Goal: Task Accomplishment & Management: Complete application form

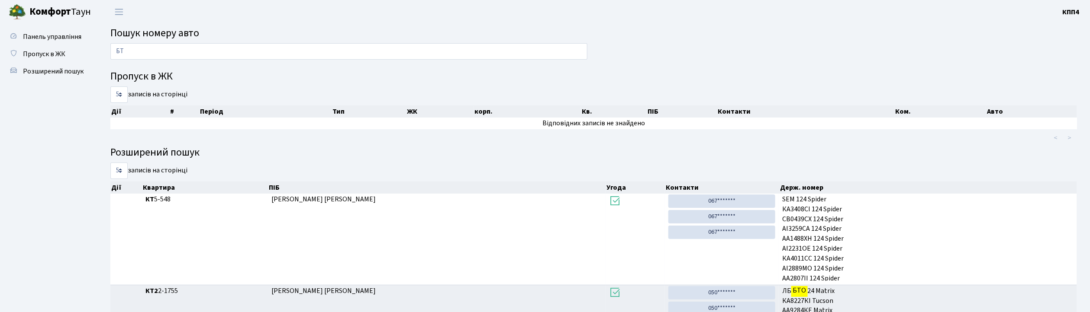
type input "Б"
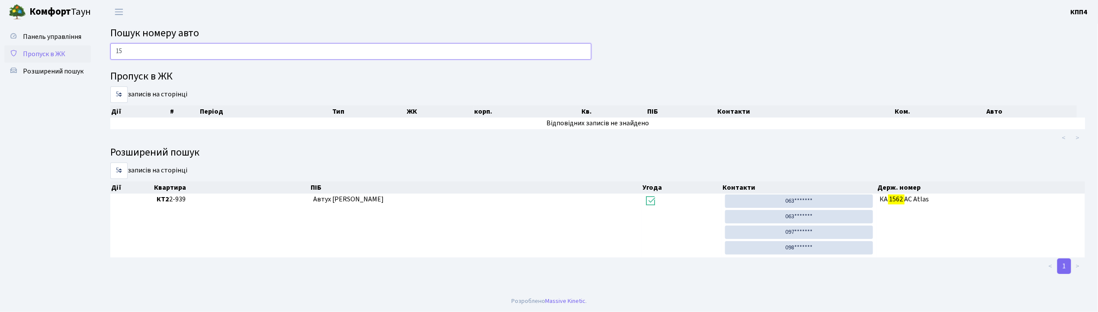
type input "1"
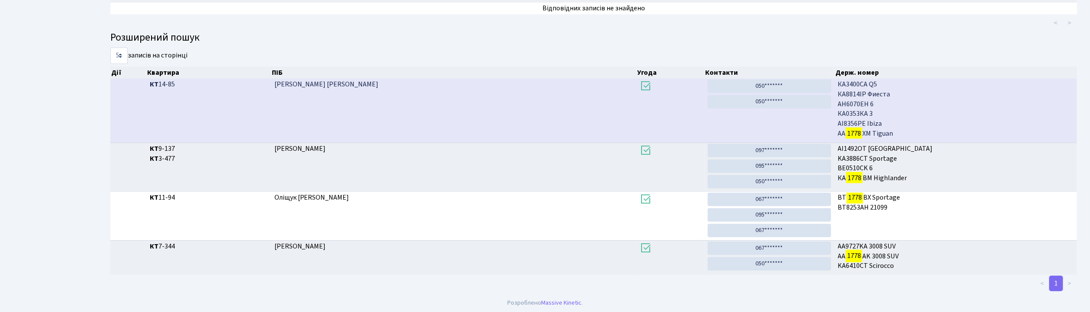
scroll to position [47, 0]
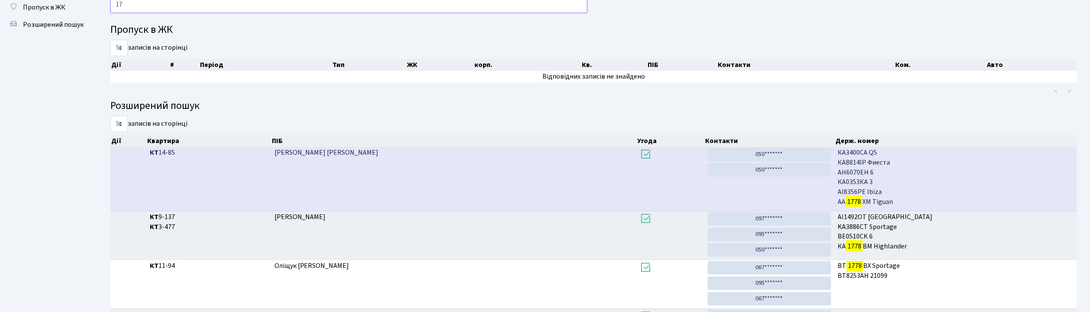
type input "1"
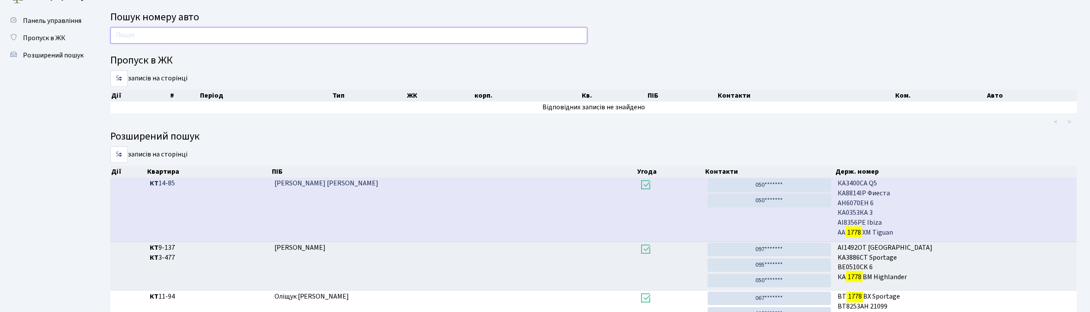
scroll to position [0, 0]
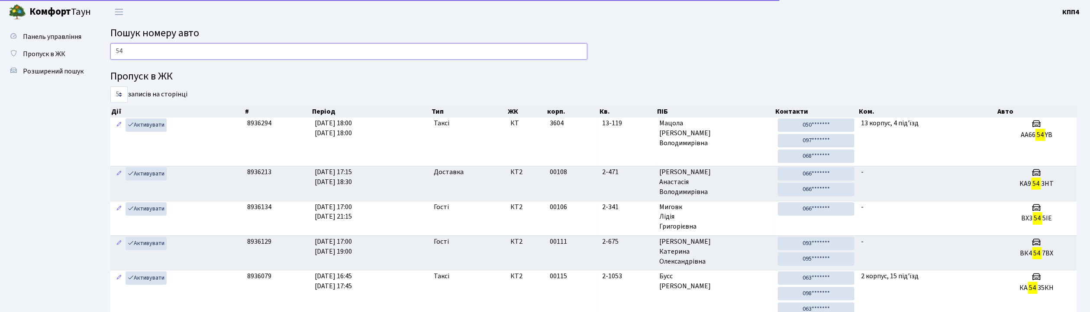
type input "5"
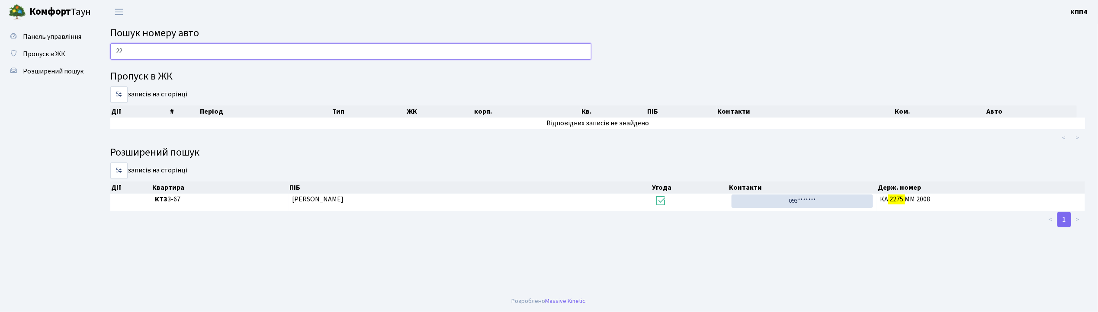
type input "2"
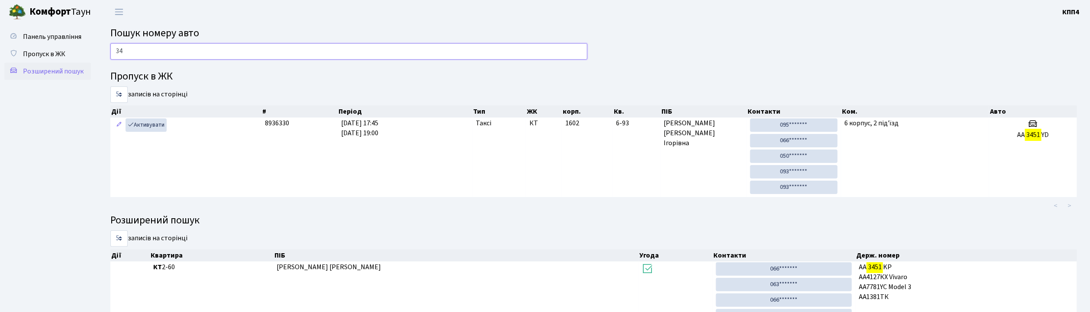
type input "3"
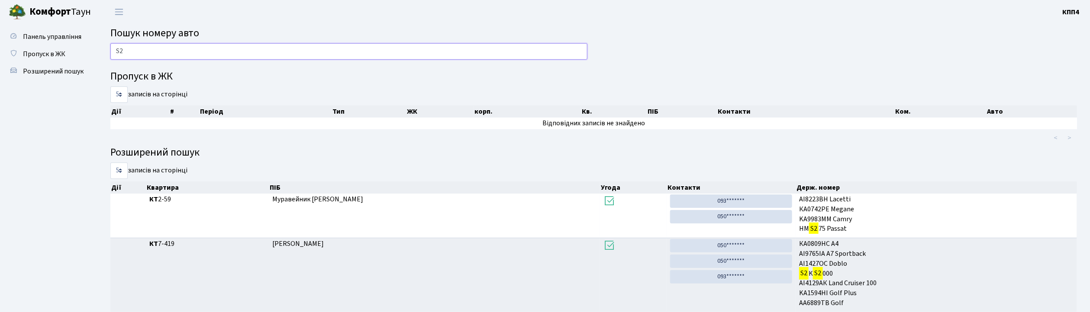
type input "S"
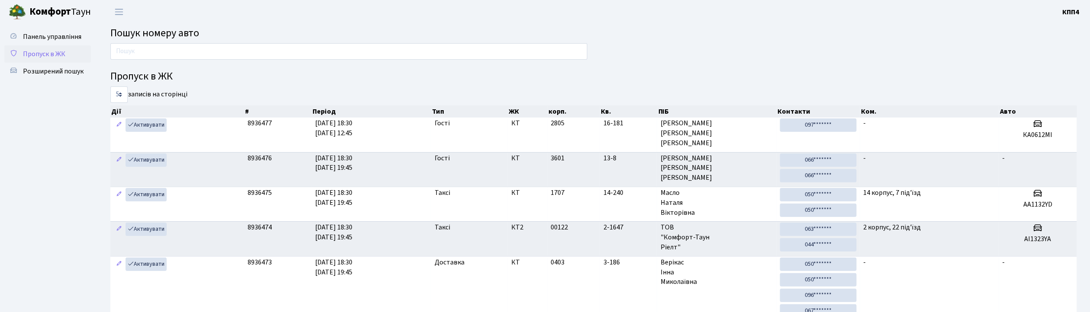
click at [43, 51] on span "Пропуск в ЖК" at bounding box center [44, 54] width 42 height 10
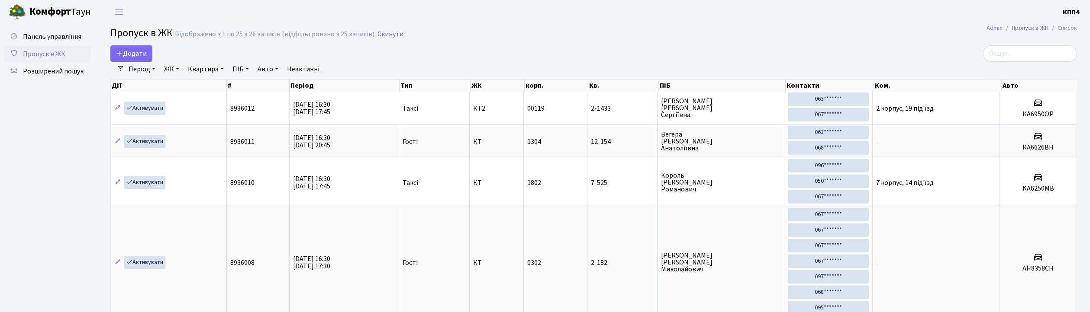
select select "25"
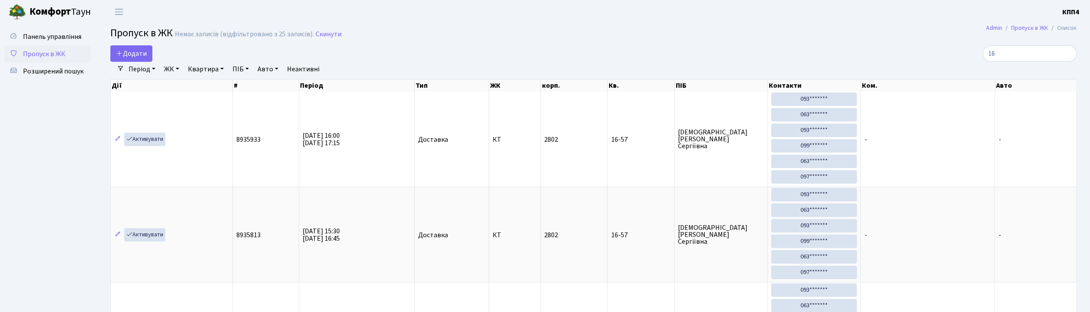
type input "1"
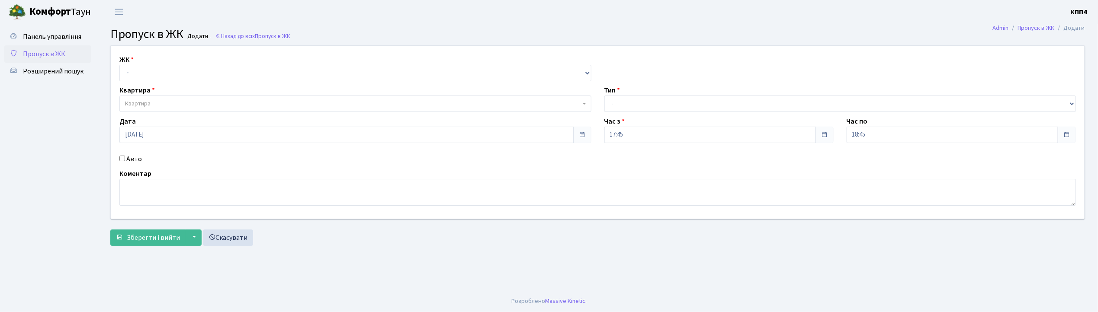
click at [120, 159] on input "Авто" at bounding box center [122, 159] width 6 height 6
checkbox input "true"
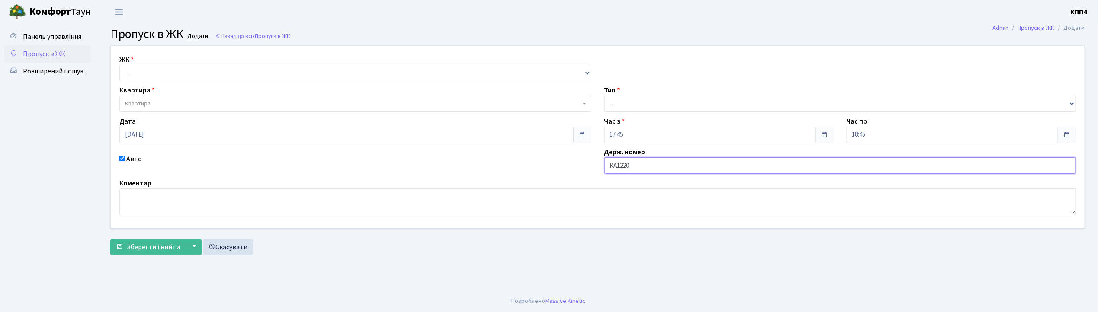
type input "КА1220РН"
click at [125, 71] on select "- КТ, вул. Регенераторна, 4 КТ2, просп. Соборності, 17 КТ3, вул. Березнева, 16 …" at bounding box center [355, 73] width 472 height 16
select select "271"
click at [119, 65] on select "- КТ, вул. Регенераторна, 4 КТ2, просп. Соборності, 17 КТ3, вул. Березнева, 16 …" at bounding box center [355, 73] width 472 height 16
select select
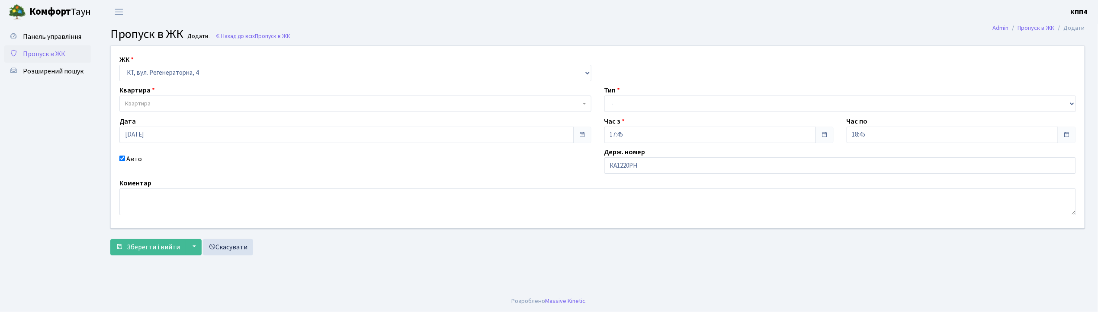
click at [137, 106] on span "Квартира" at bounding box center [138, 104] width 26 height 9
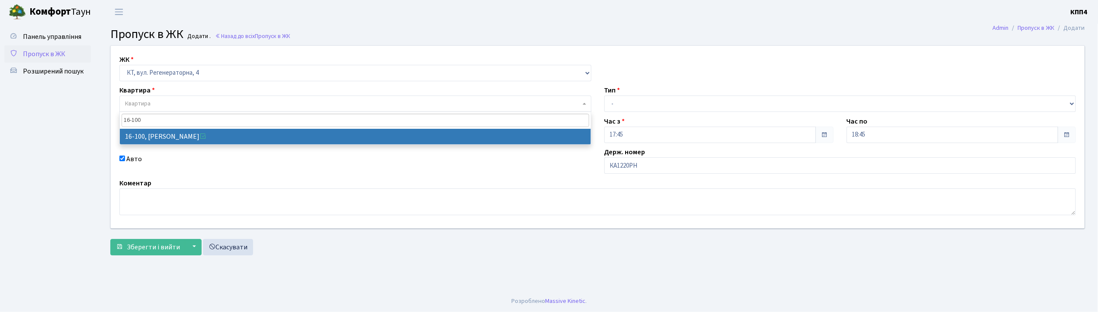
type input "16-100"
select select "8661"
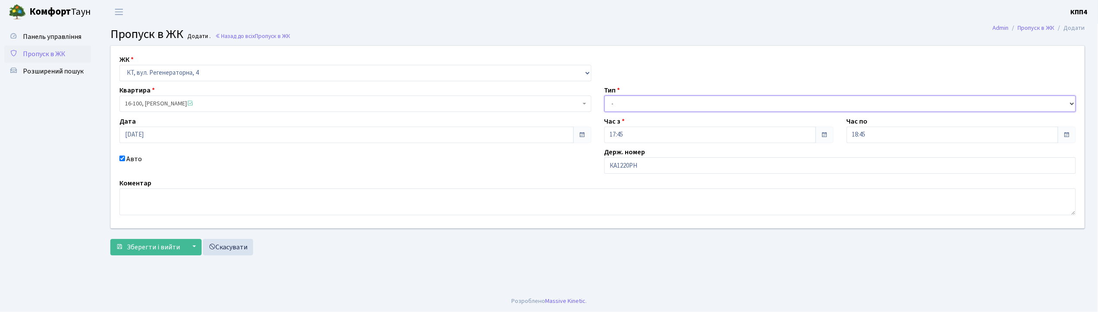
click at [638, 101] on select "- Доставка Таксі Гості Сервіс" at bounding box center [841, 104] width 472 height 16
select select "2"
click at [605, 96] on select "- Доставка Таксі Гості Сервіс" at bounding box center [841, 104] width 472 height 16
click at [156, 243] on span "Зберегти і вийти" at bounding box center [153, 248] width 53 height 10
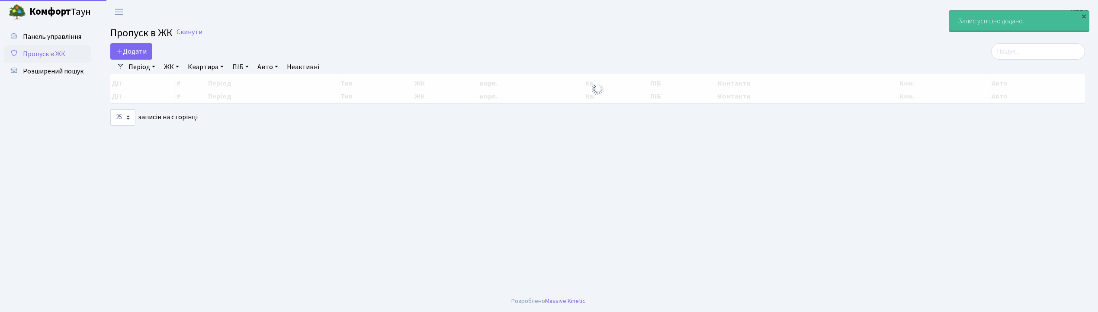
select select "25"
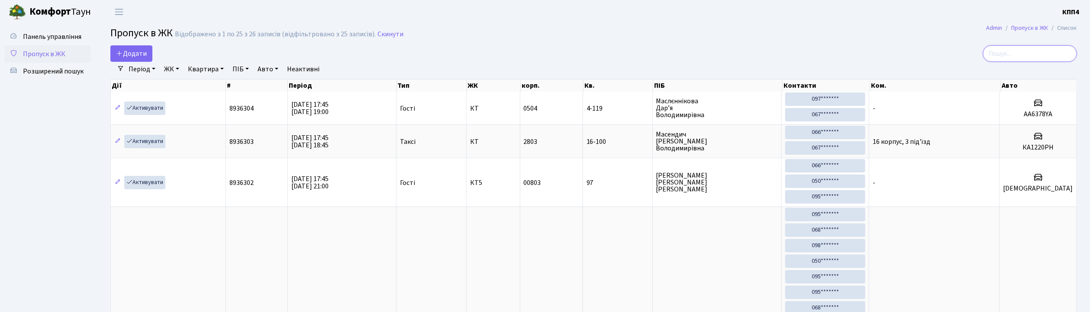
click at [1005, 58] on input "search" at bounding box center [1030, 53] width 94 height 16
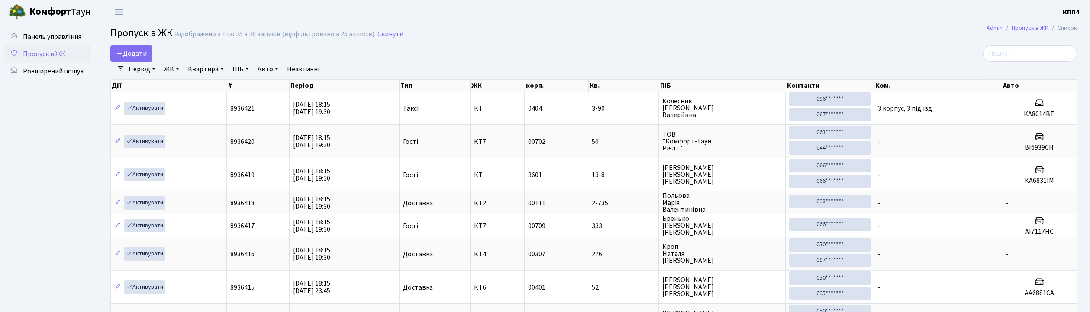
select select "25"
click at [148, 50] on link "Додати" at bounding box center [131, 53] width 42 height 16
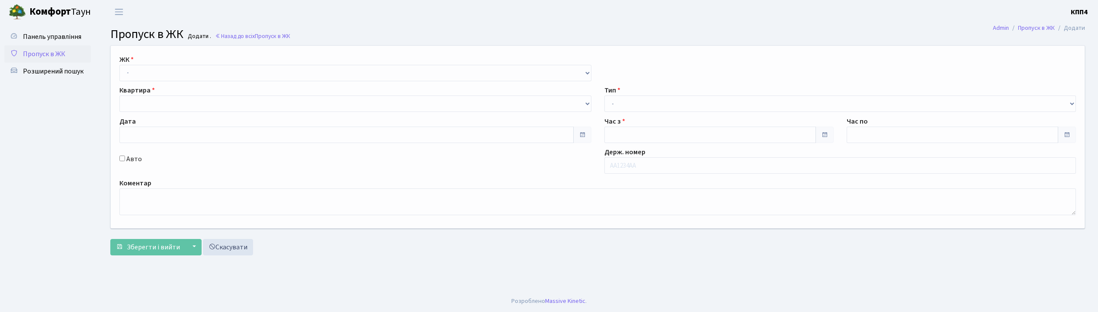
type input "31.08.2025"
type input "18:15"
type input "19:30"
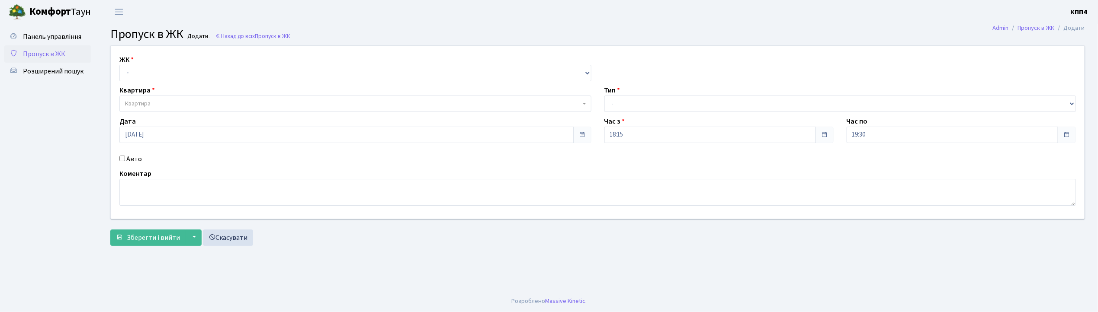
click at [123, 158] on input "Авто" at bounding box center [122, 159] width 6 height 6
checkbox input "true"
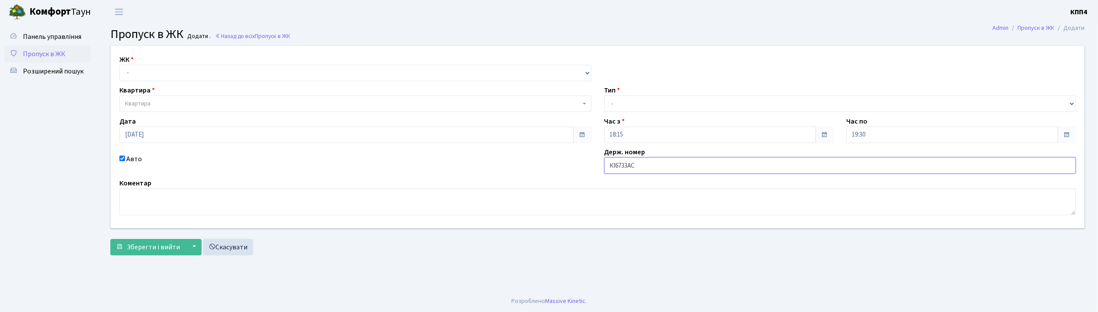
type input "КІ6733АС"
click at [160, 69] on select "- КТ, вул. Регенераторна, 4 КТ2, просп. Соборності, 17 КТ3, вул. Березнева, 16 …" at bounding box center [355, 73] width 472 height 16
select select "271"
click at [119, 65] on select "- КТ, вул. Регенераторна, 4 КТ2, просп. Соборності, 17 КТ3, вул. Березнева, 16 …" at bounding box center [355, 73] width 472 height 16
select select
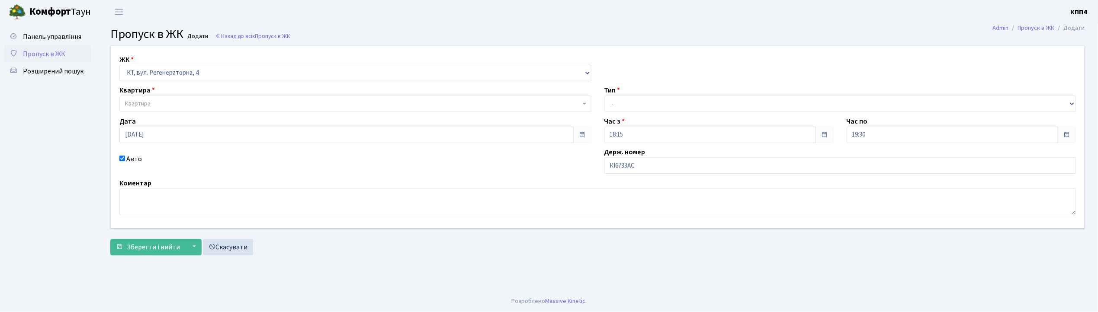
click at [149, 102] on span "Квартира" at bounding box center [138, 104] width 26 height 9
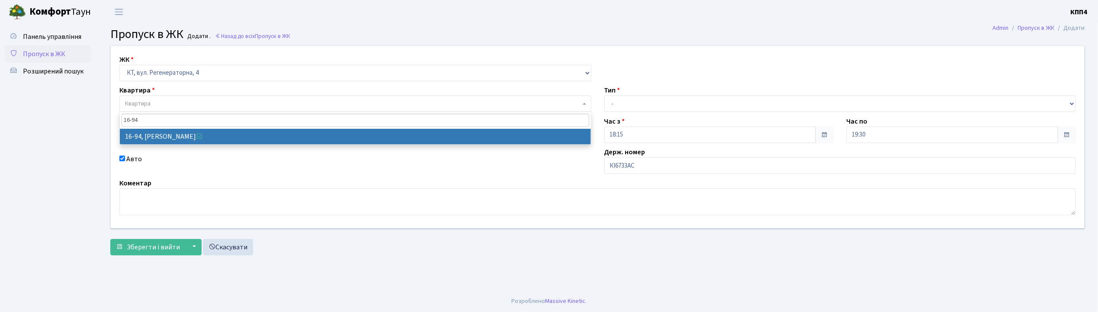
type input "16-94"
select select "8655"
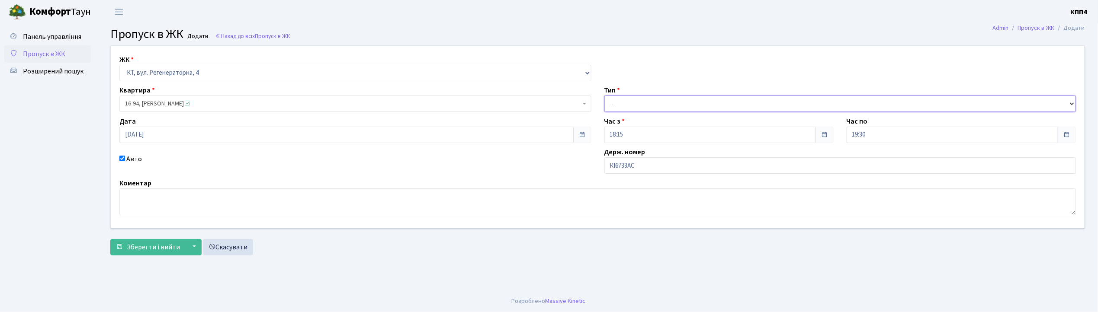
click at [619, 104] on select "- Доставка Таксі Гості Сервіс" at bounding box center [841, 104] width 472 height 16
select select "2"
click at [605, 96] on select "- Доставка Таксі Гості Сервіс" at bounding box center [841, 104] width 472 height 16
click at [165, 250] on span "Зберегти і вийти" at bounding box center [153, 248] width 53 height 10
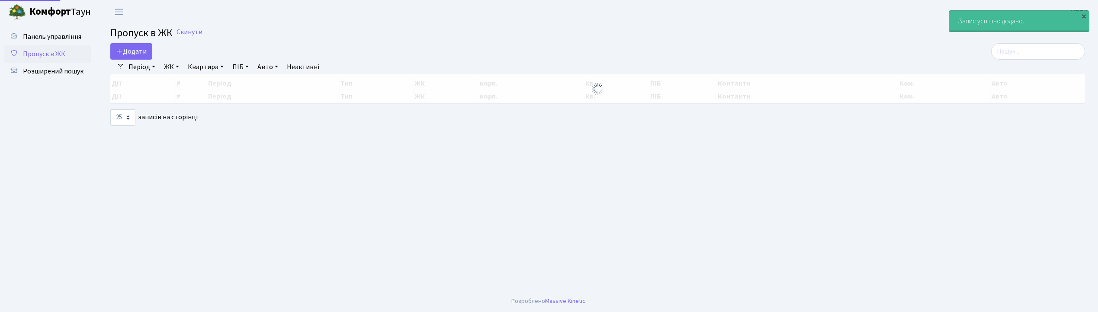
select select "25"
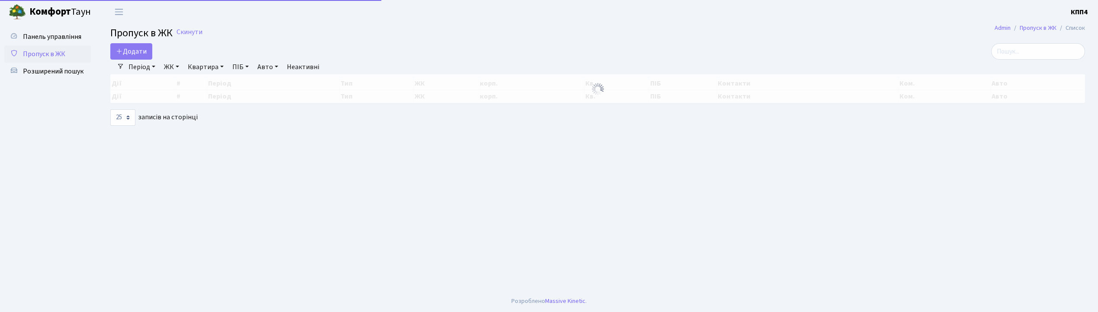
select select "25"
click at [1033, 54] on input "search" at bounding box center [1039, 51] width 94 height 16
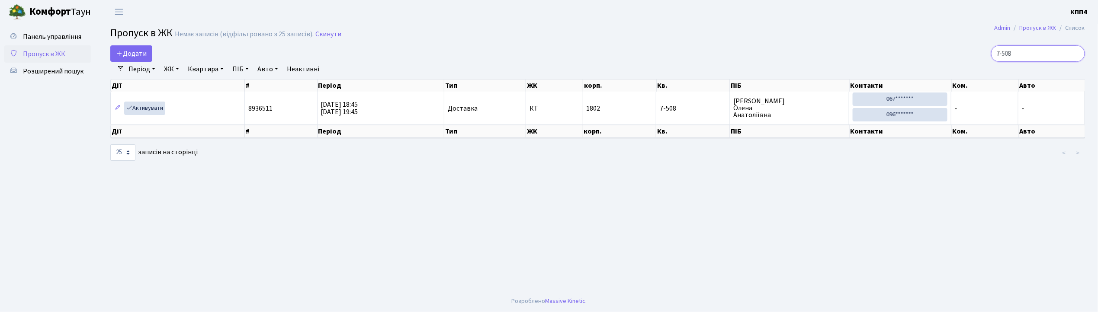
type input "7-508"
click at [148, 104] on link "Активувати" at bounding box center [144, 108] width 41 height 13
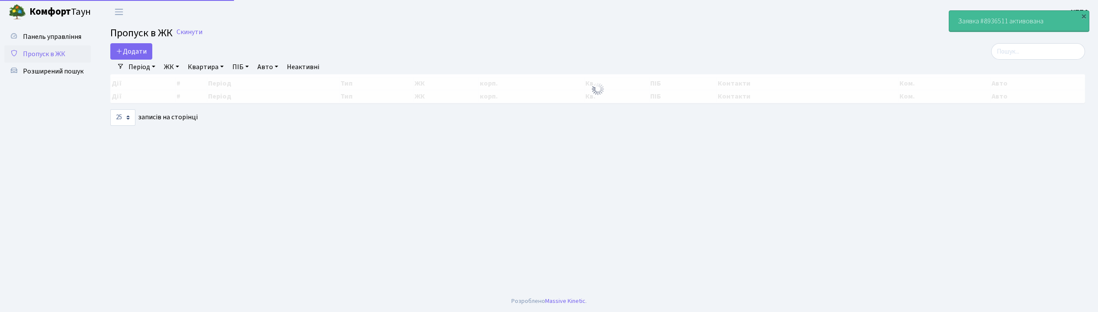
select select "25"
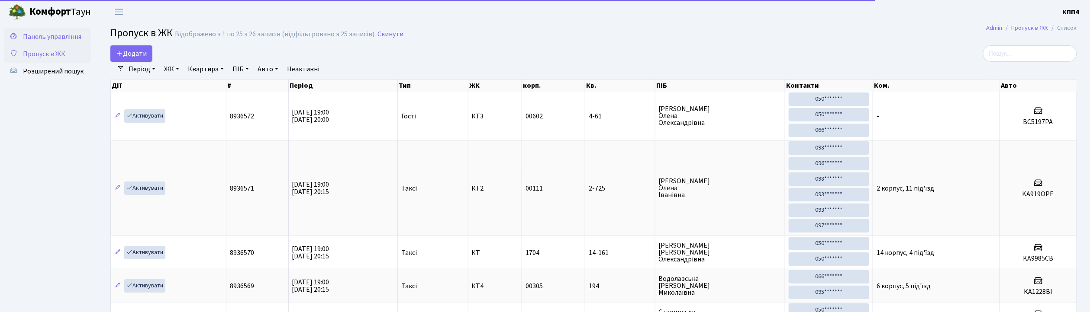
click at [40, 32] on span "Панель управління" at bounding box center [52, 37] width 58 height 10
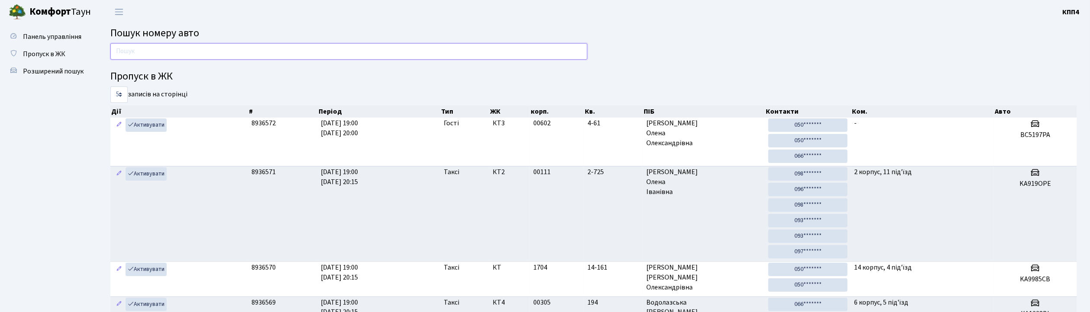
click at [153, 51] on input "text" at bounding box center [348, 51] width 477 height 16
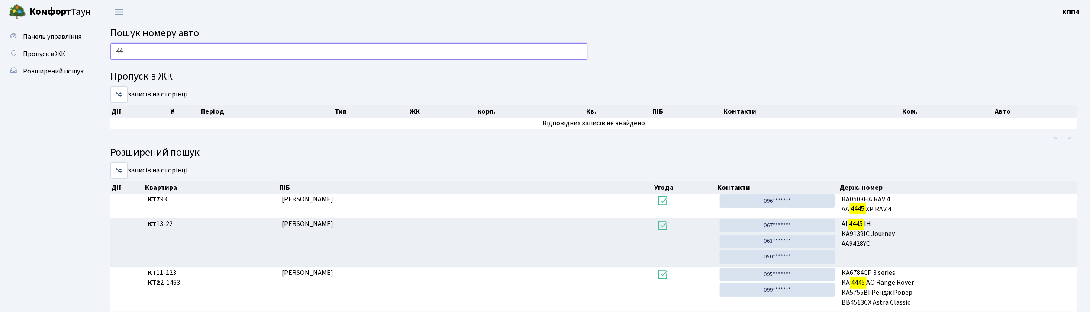
type input "4"
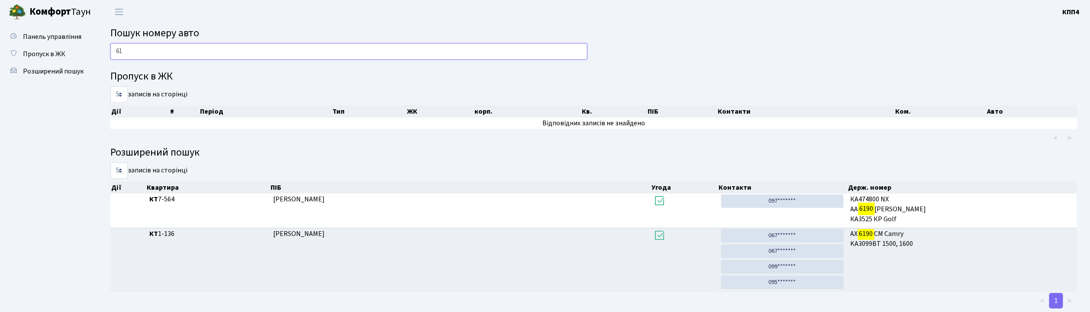
type input "6"
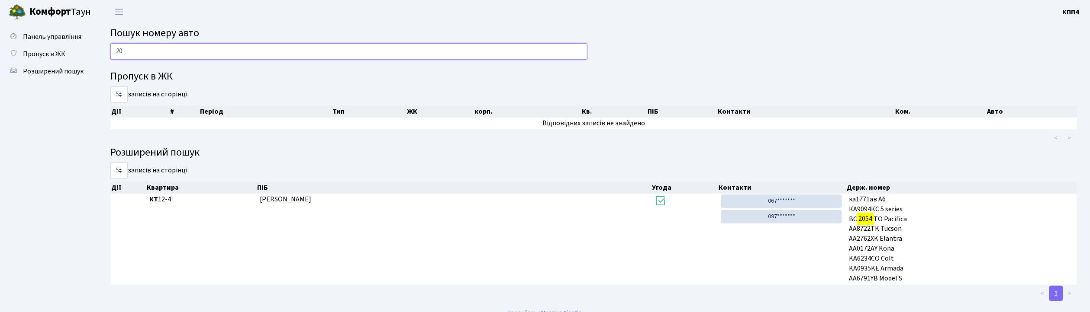
type input "2"
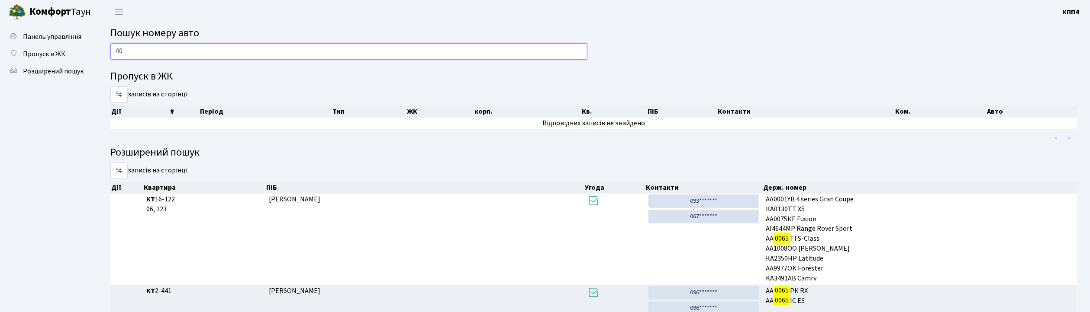
type input "0"
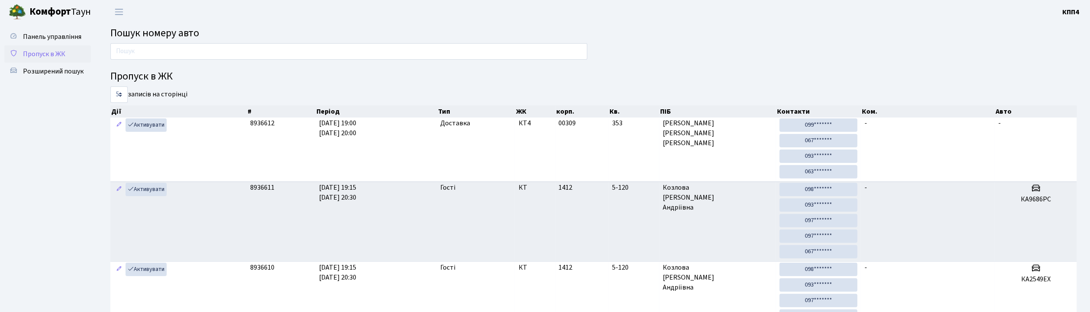
click at [46, 55] on span "Пропуск в ЖК" at bounding box center [44, 54] width 42 height 10
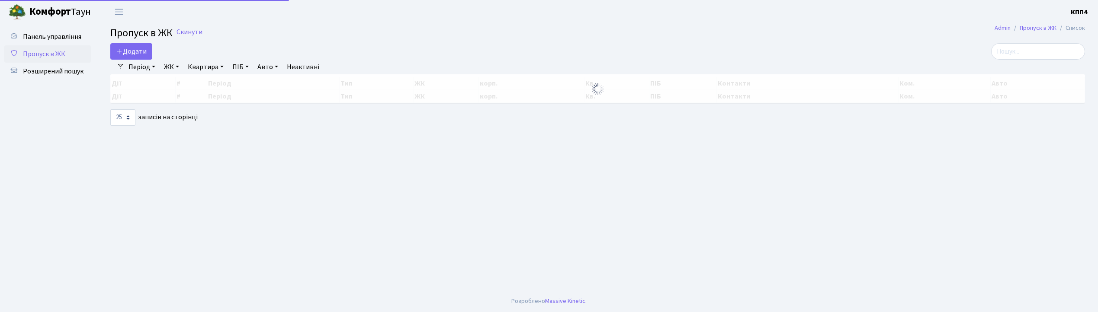
select select "25"
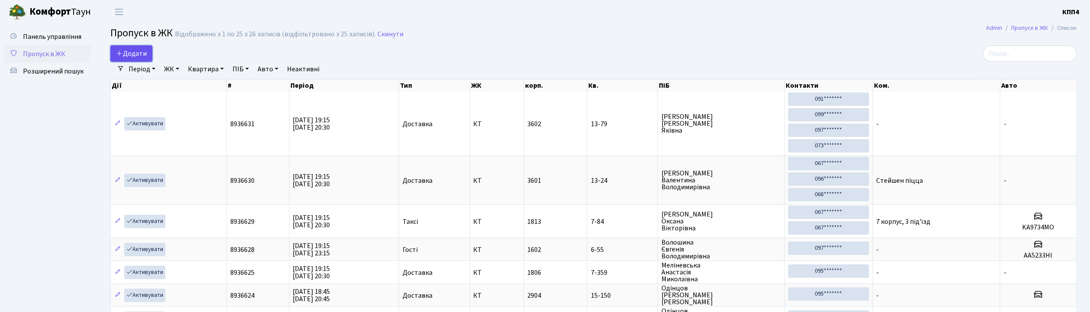
click at [138, 51] on span "Додати" at bounding box center [131, 54] width 31 height 10
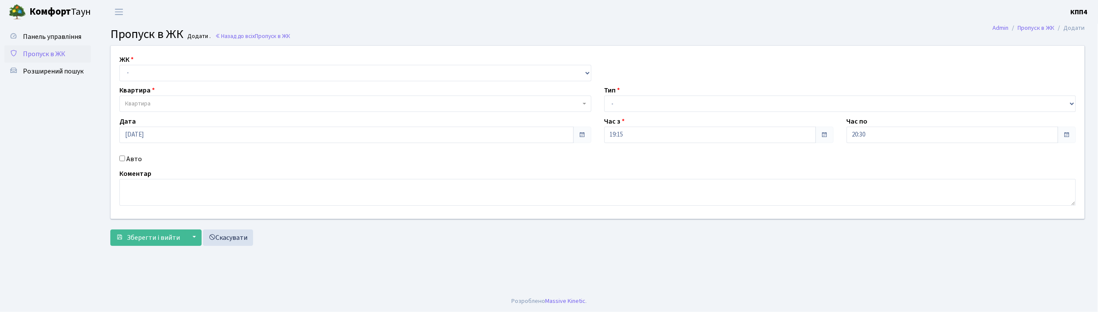
click at [122, 158] on input "Авто" at bounding box center [122, 159] width 6 height 6
checkbox input "true"
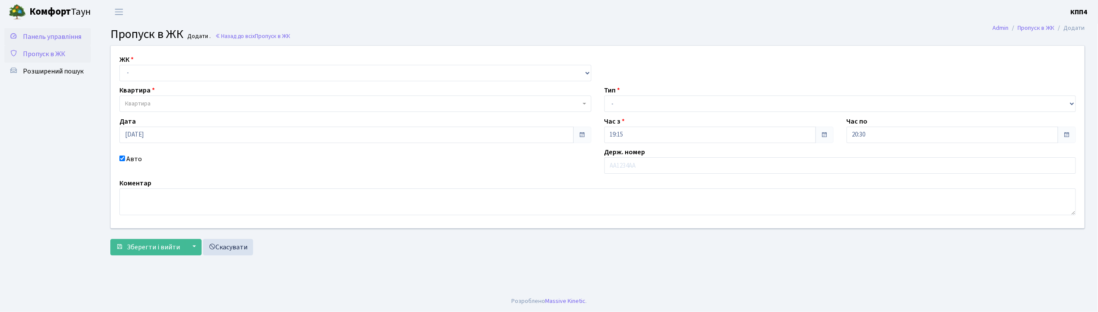
click at [54, 37] on span "Панель управління" at bounding box center [52, 37] width 58 height 10
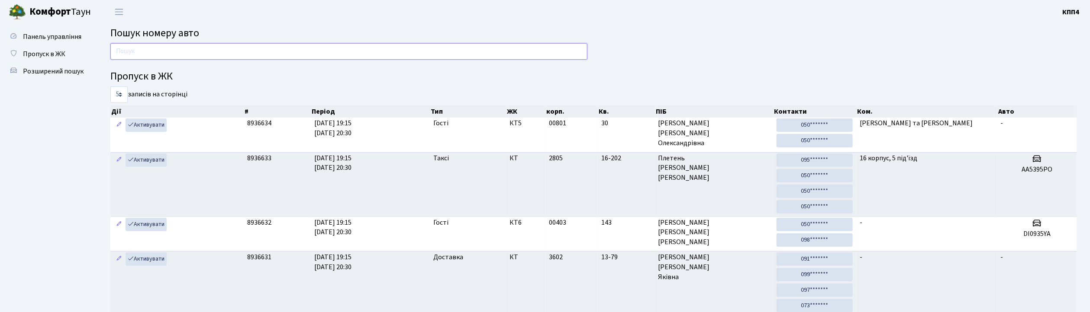
click at [175, 54] on input "text" at bounding box center [348, 51] width 477 height 16
click at [55, 56] on span "Пропуск в ЖК" at bounding box center [44, 54] width 42 height 10
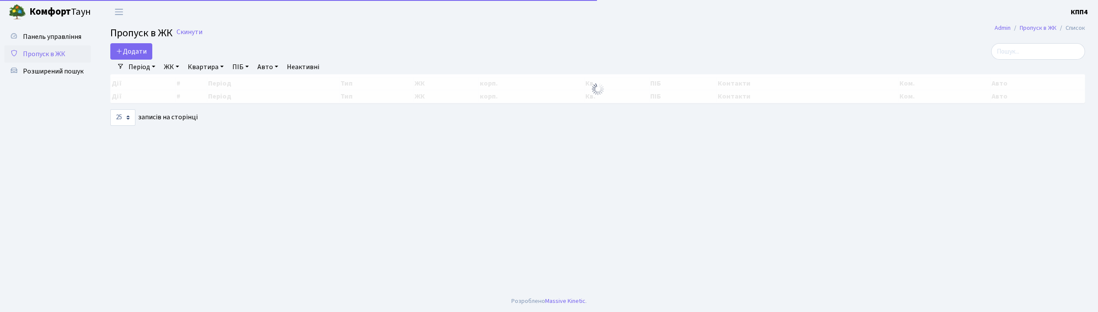
select select "25"
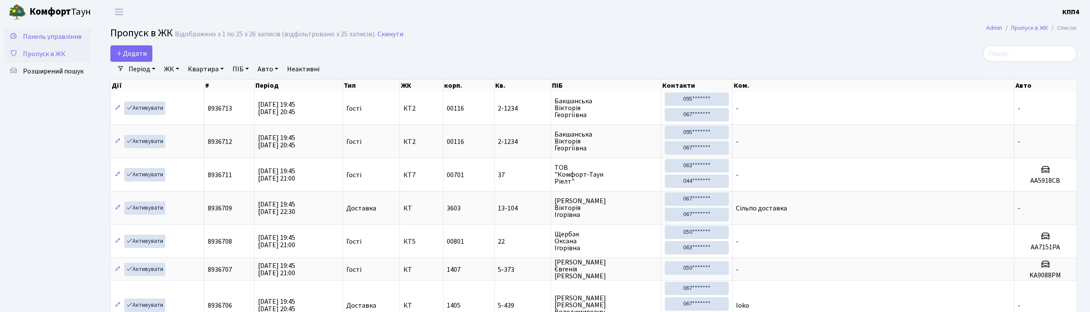
click at [59, 37] on span "Панель управління" at bounding box center [52, 37] width 58 height 10
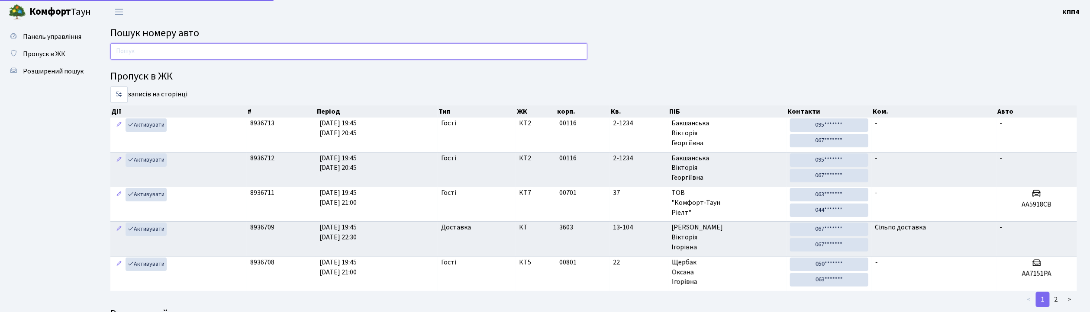
drag, startPoint x: 0, startPoint y: 0, endPoint x: 139, endPoint y: 49, distance: 147.3
click at [139, 49] on input "text" at bounding box center [348, 51] width 477 height 16
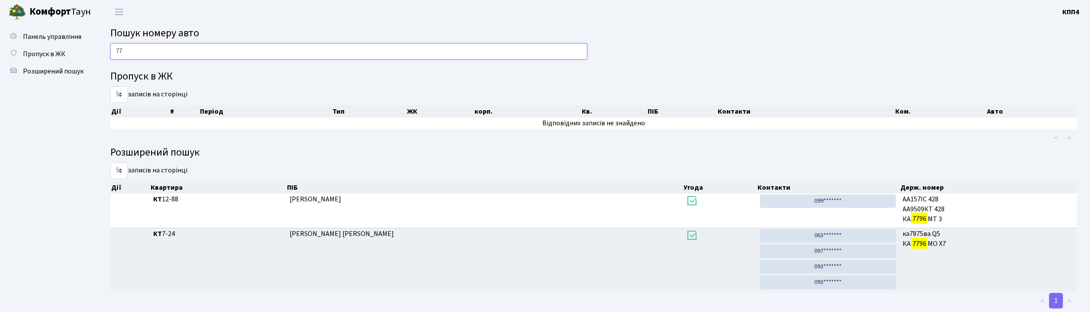
type input "7"
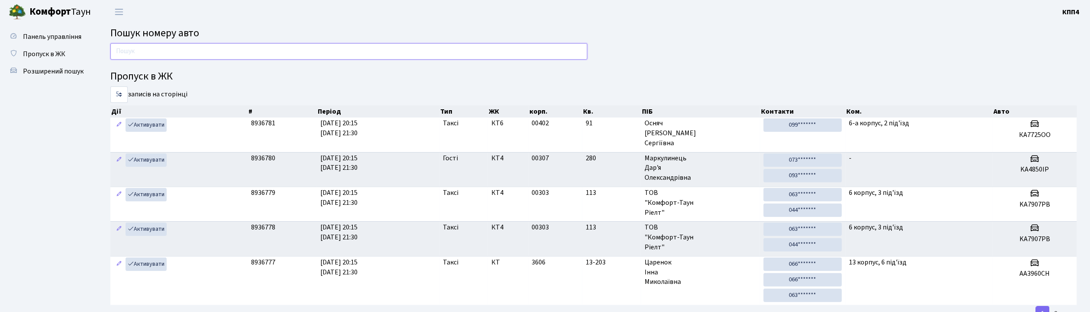
click at [239, 53] on input "text" at bounding box center [348, 51] width 477 height 16
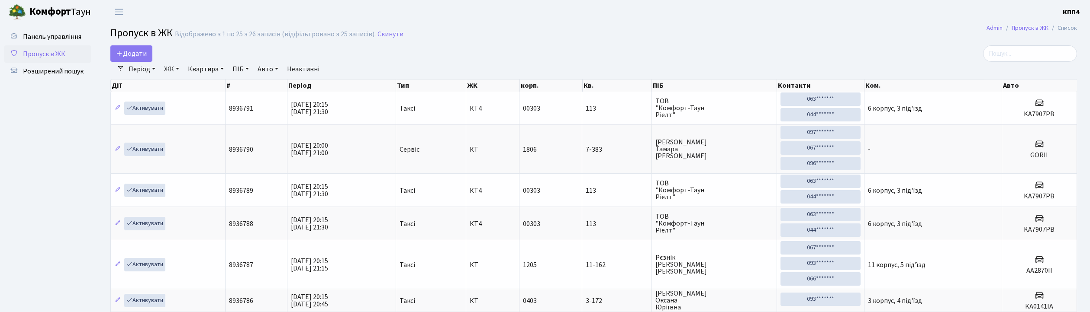
select select "25"
click at [1045, 55] on input "search" at bounding box center [1030, 53] width 94 height 16
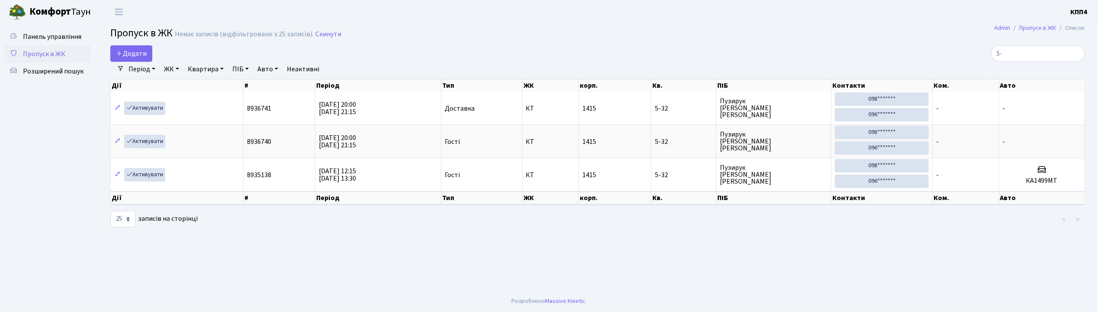
type input "5"
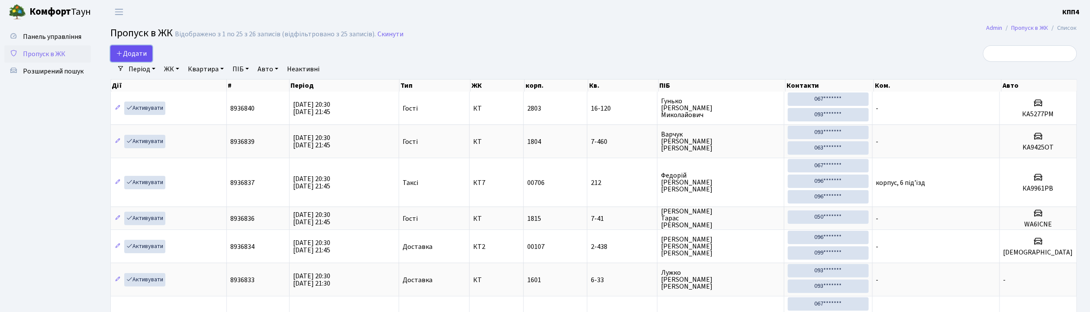
click at [138, 49] on span "Додати" at bounding box center [131, 54] width 31 height 10
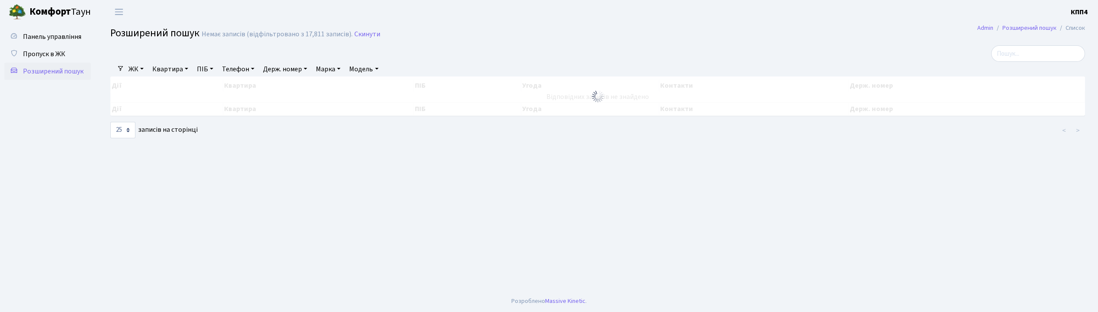
select select "25"
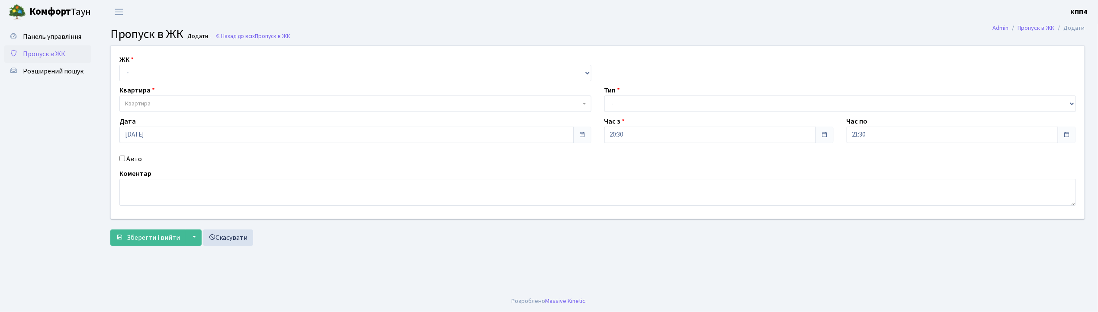
click at [61, 51] on span "Пропуск в ЖК" at bounding box center [44, 54] width 42 height 10
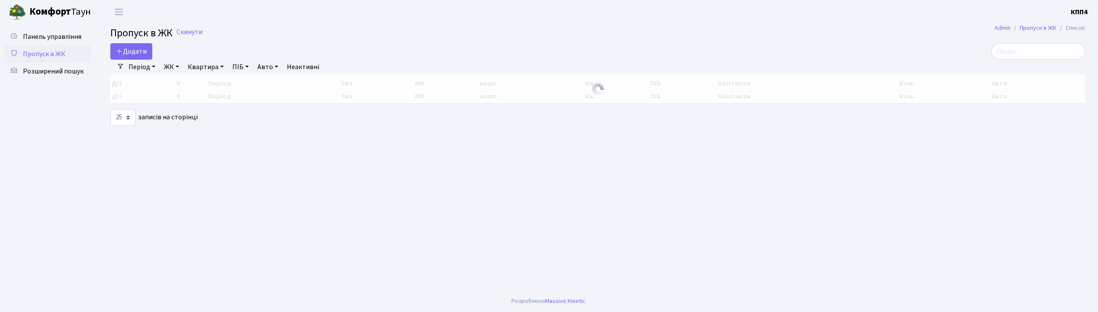
select select "25"
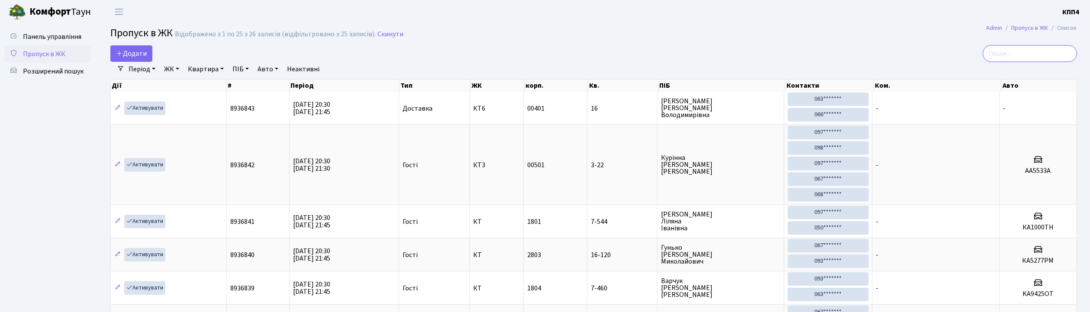
click at [1029, 50] on input "search" at bounding box center [1030, 53] width 94 height 16
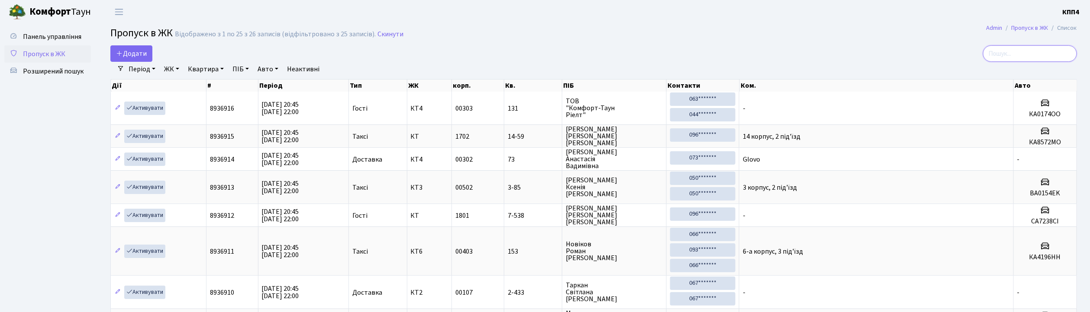
click at [1031, 52] on input "search" at bounding box center [1030, 53] width 94 height 16
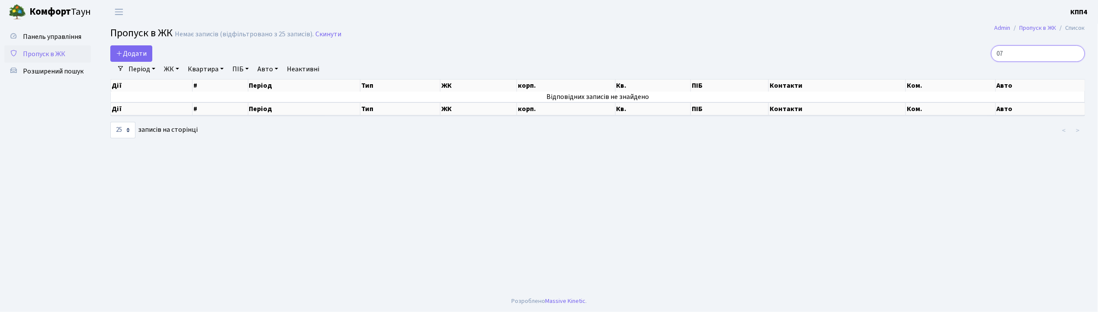
type input "0"
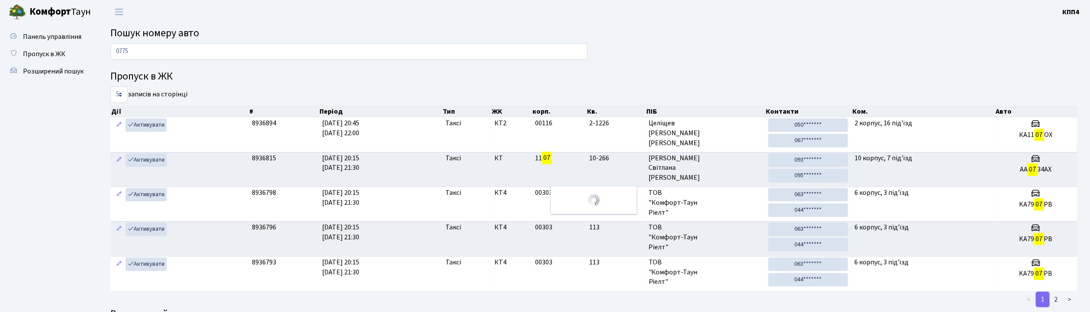
type input "0775"
